Goal: Information Seeking & Learning: Find specific fact

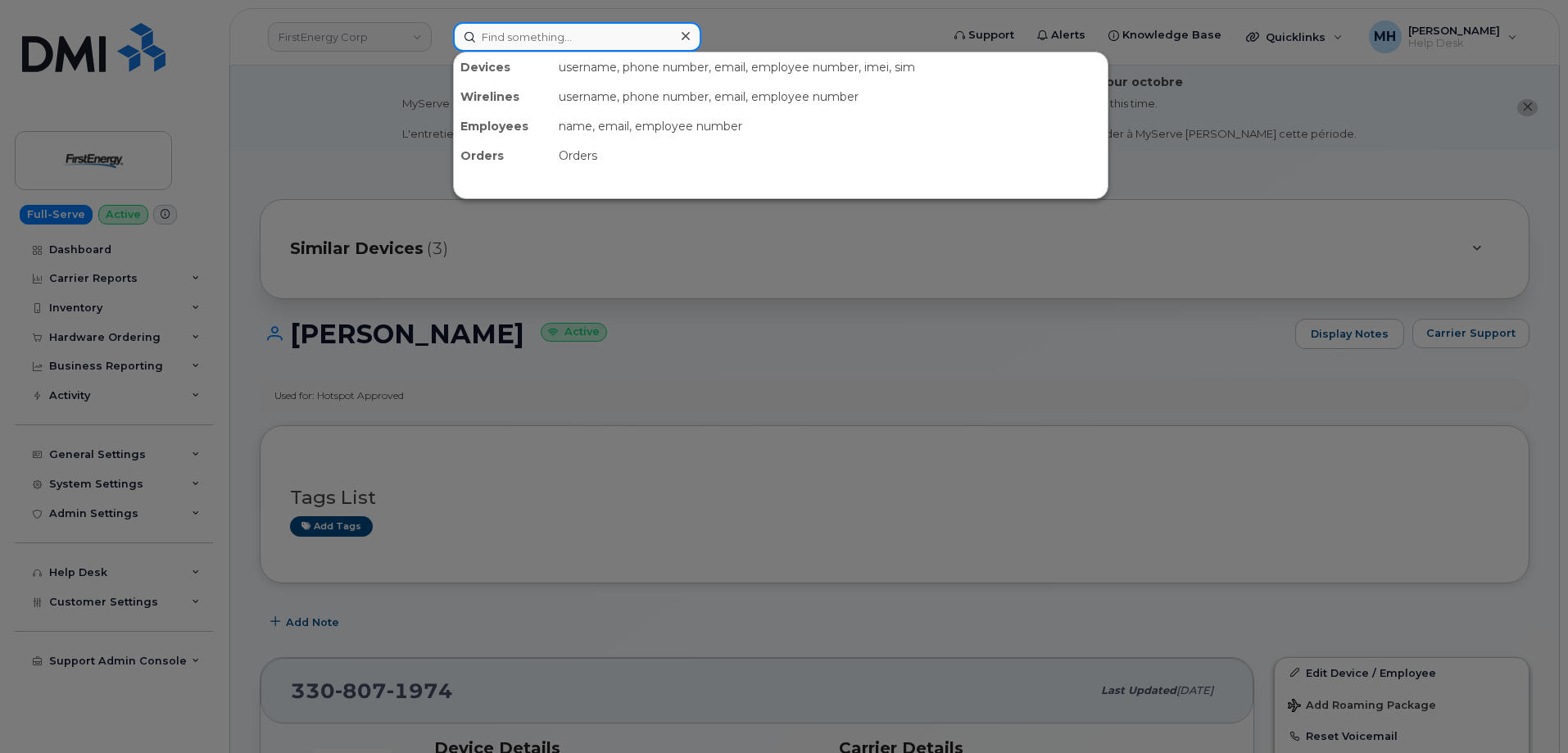
click at [523, 43] on input at bounding box center [577, 36] width 249 height 29
paste input "[PERSON_NAME]"
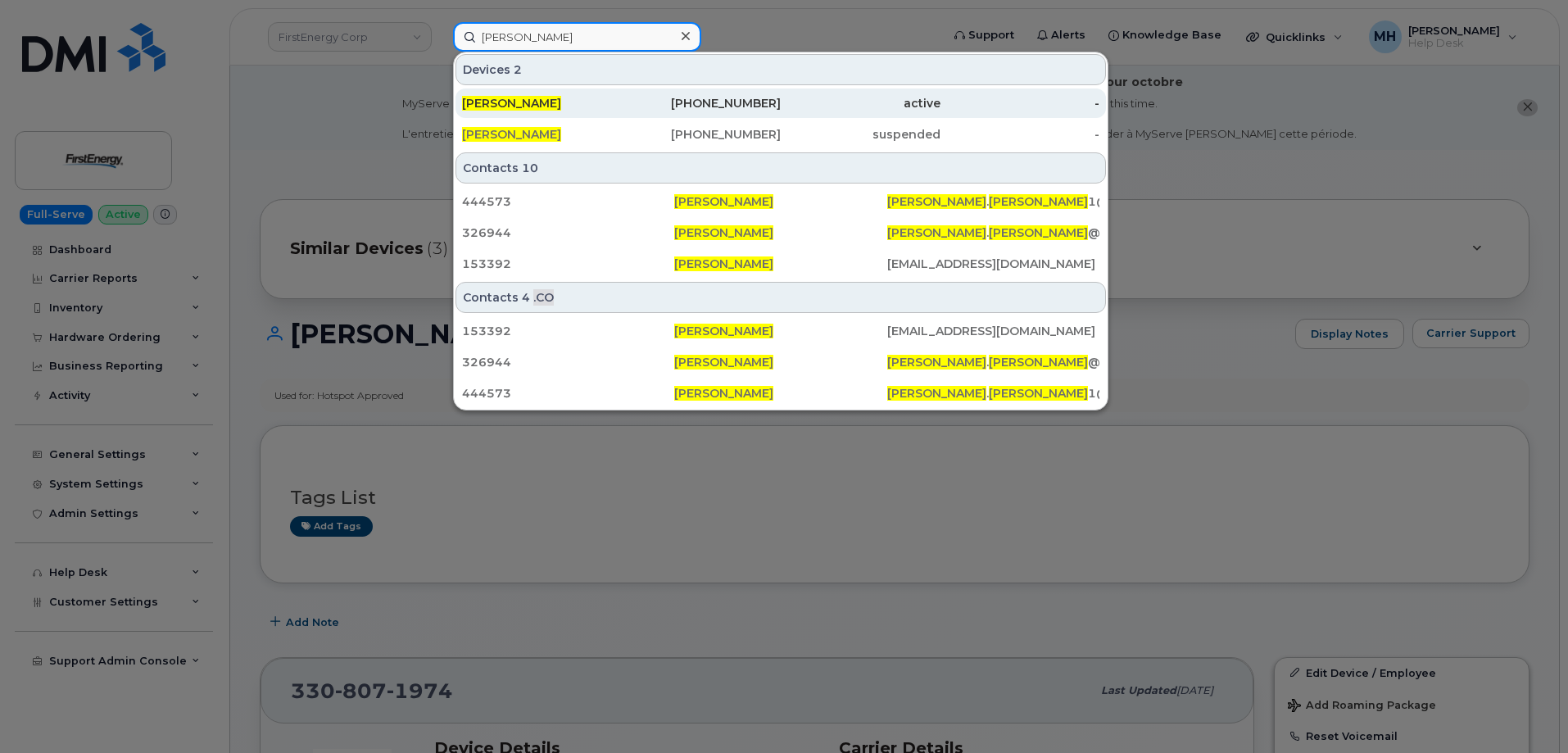
type input "[PERSON_NAME]"
click at [680, 102] on div "[PHONE_NUMBER]" at bounding box center [701, 103] width 160 height 17
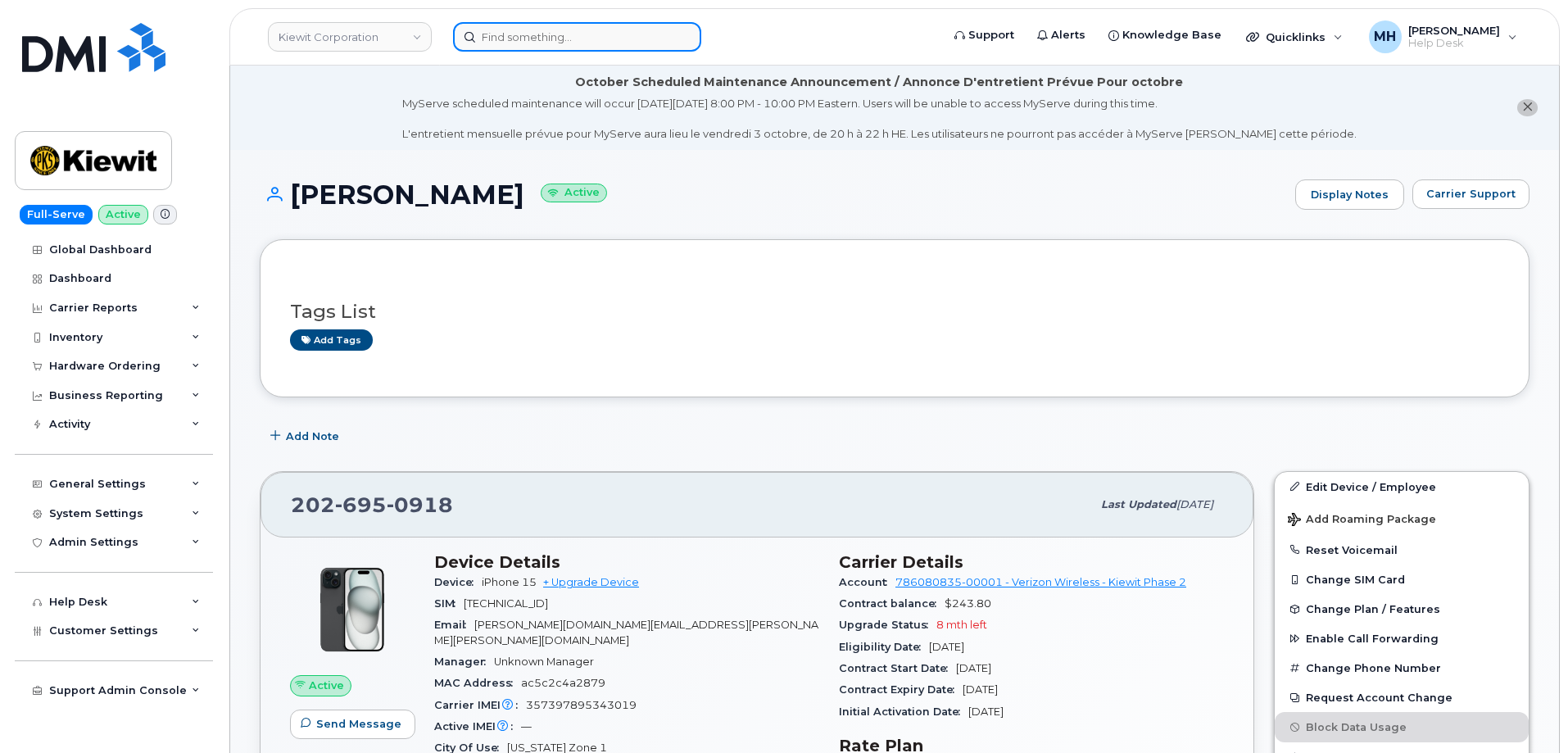
click at [569, 42] on input at bounding box center [577, 36] width 249 height 29
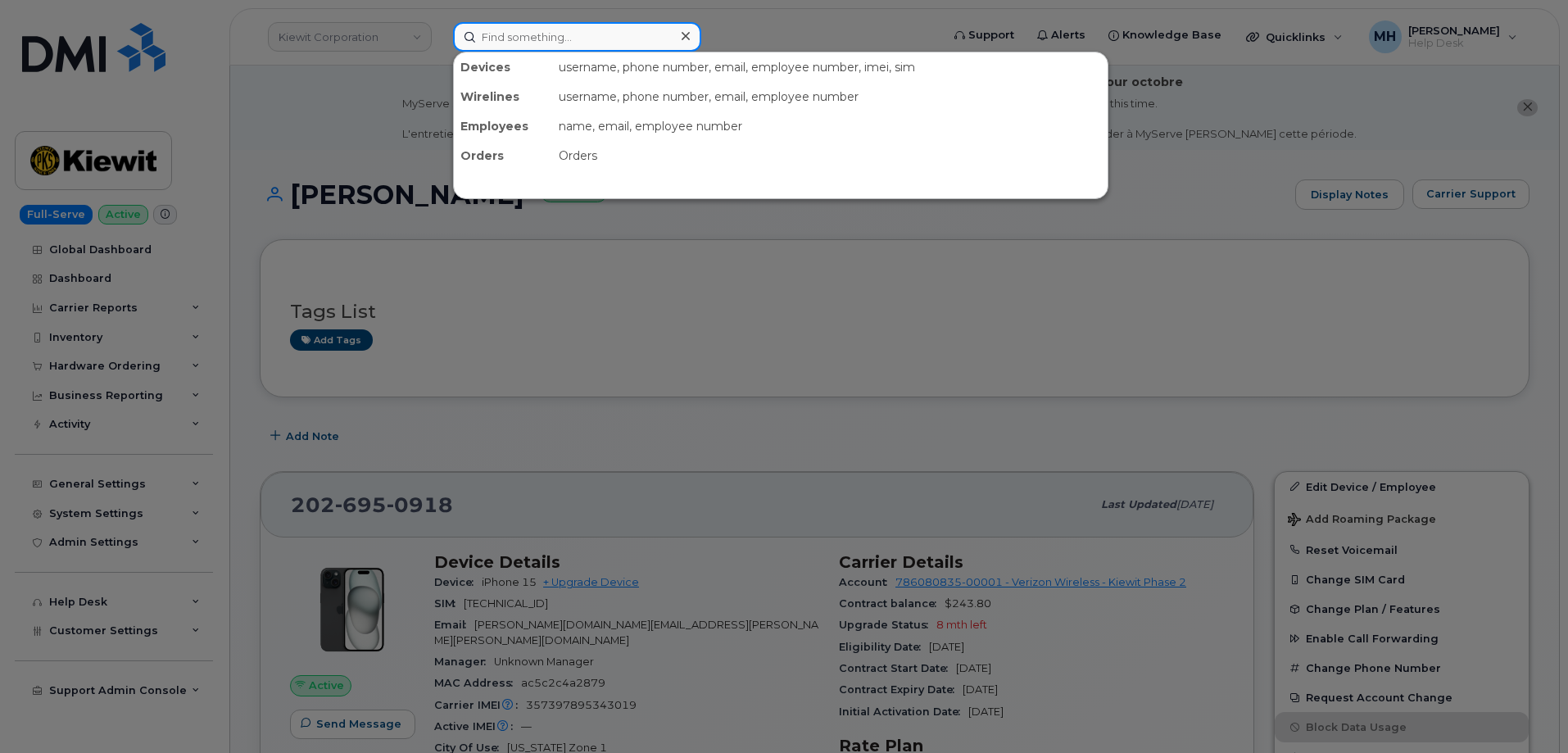
paste input "402-979-5640"
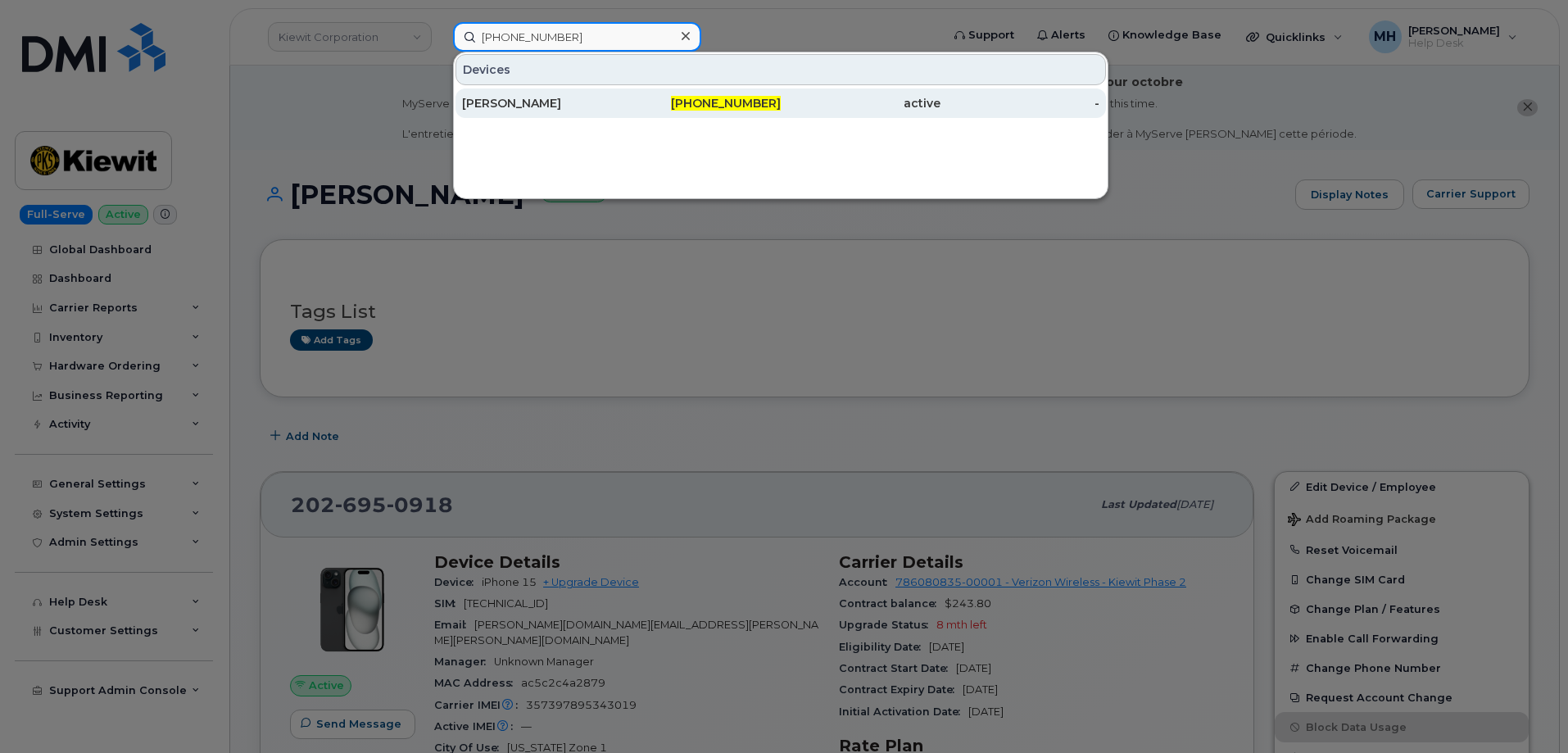
type input "402-979-5640"
click at [521, 118] on div "Johnny Crump" at bounding box center [542, 102] width 160 height 29
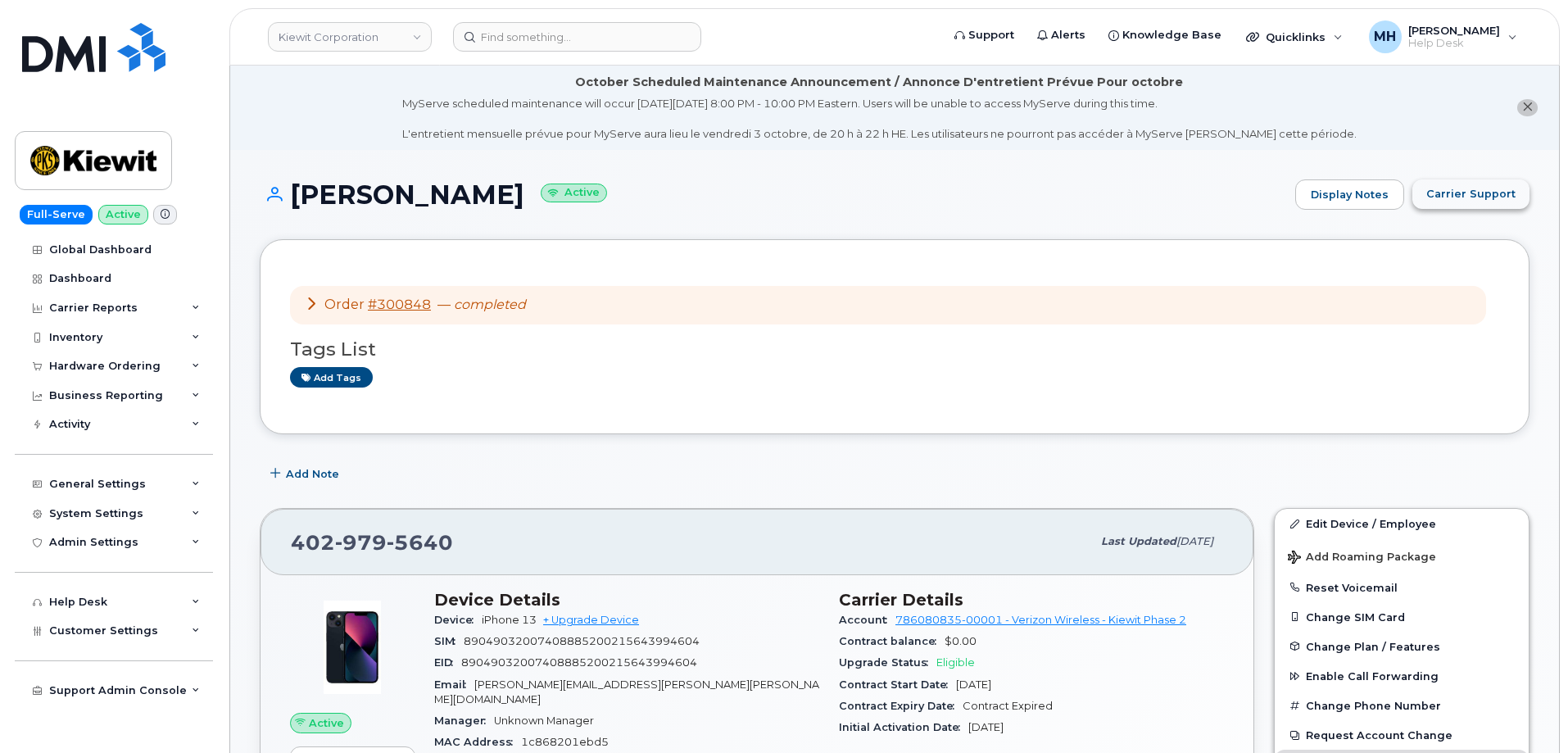
click at [1476, 205] on button "Carrier Support" at bounding box center [1471, 194] width 118 height 29
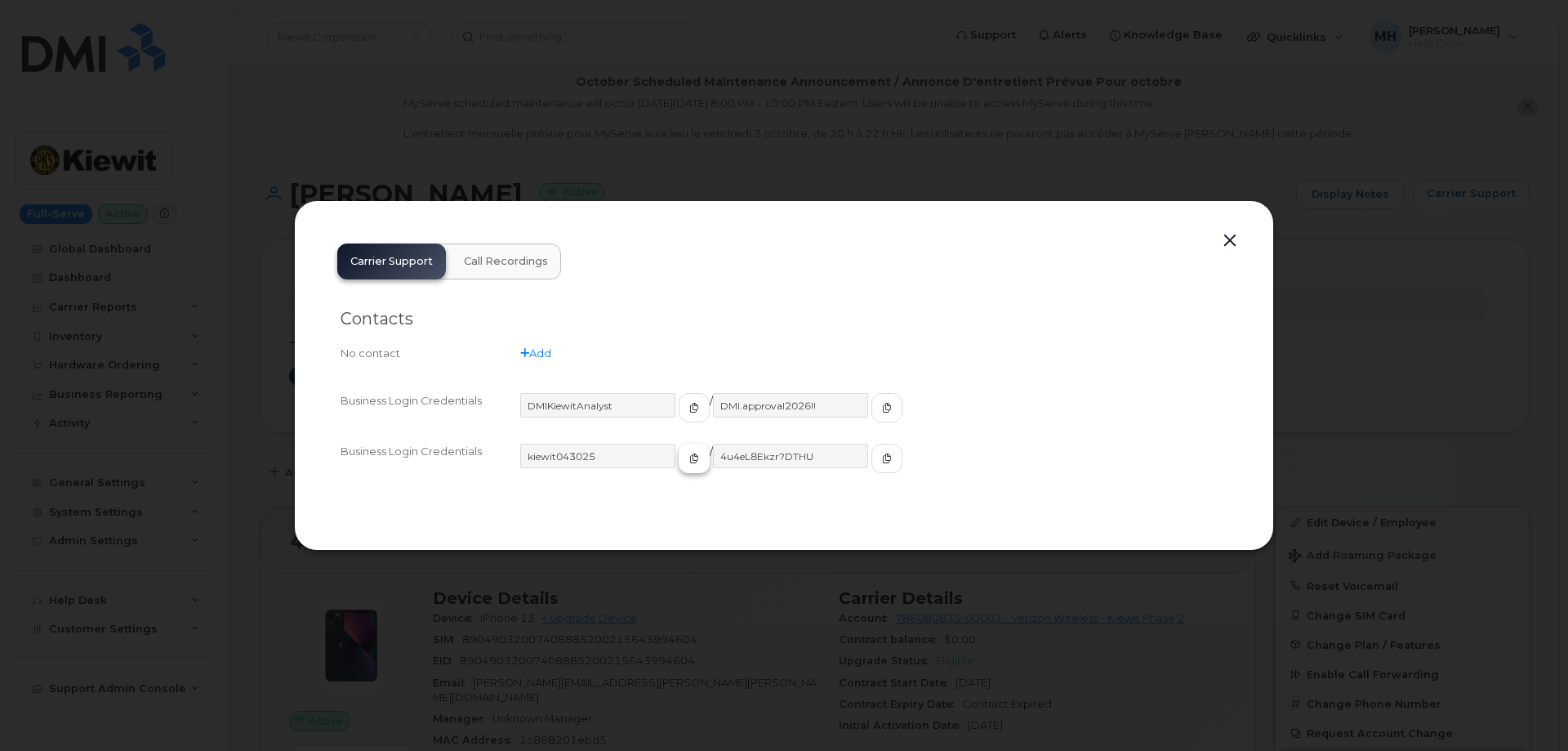
click at [689, 458] on icon "button" at bounding box center [694, 458] width 10 height 10
click at [882, 458] on icon "button" at bounding box center [887, 458] width 10 height 10
click at [1239, 244] on button "button" at bounding box center [1230, 240] width 24 height 23
